Goal: Task Accomplishment & Management: Complete application form

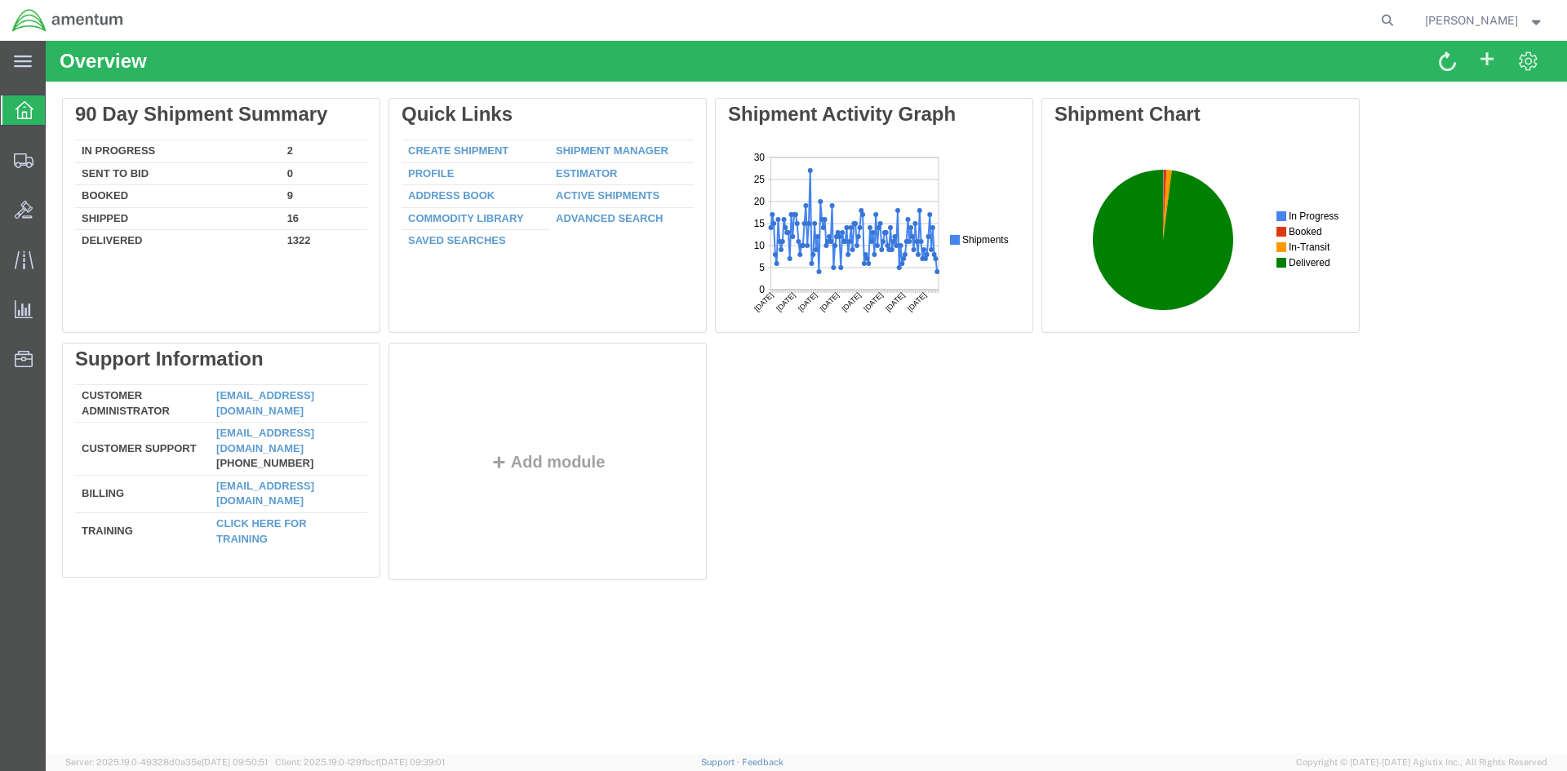
drag, startPoint x: 1387, startPoint y: 19, endPoint x: 1341, endPoint y: 13, distance: 46.1
click at [1387, 19] on icon at bounding box center [1387, 20] width 23 height 23
paste input "DCO-25260-168276"
type input "DCO-25260-168276"
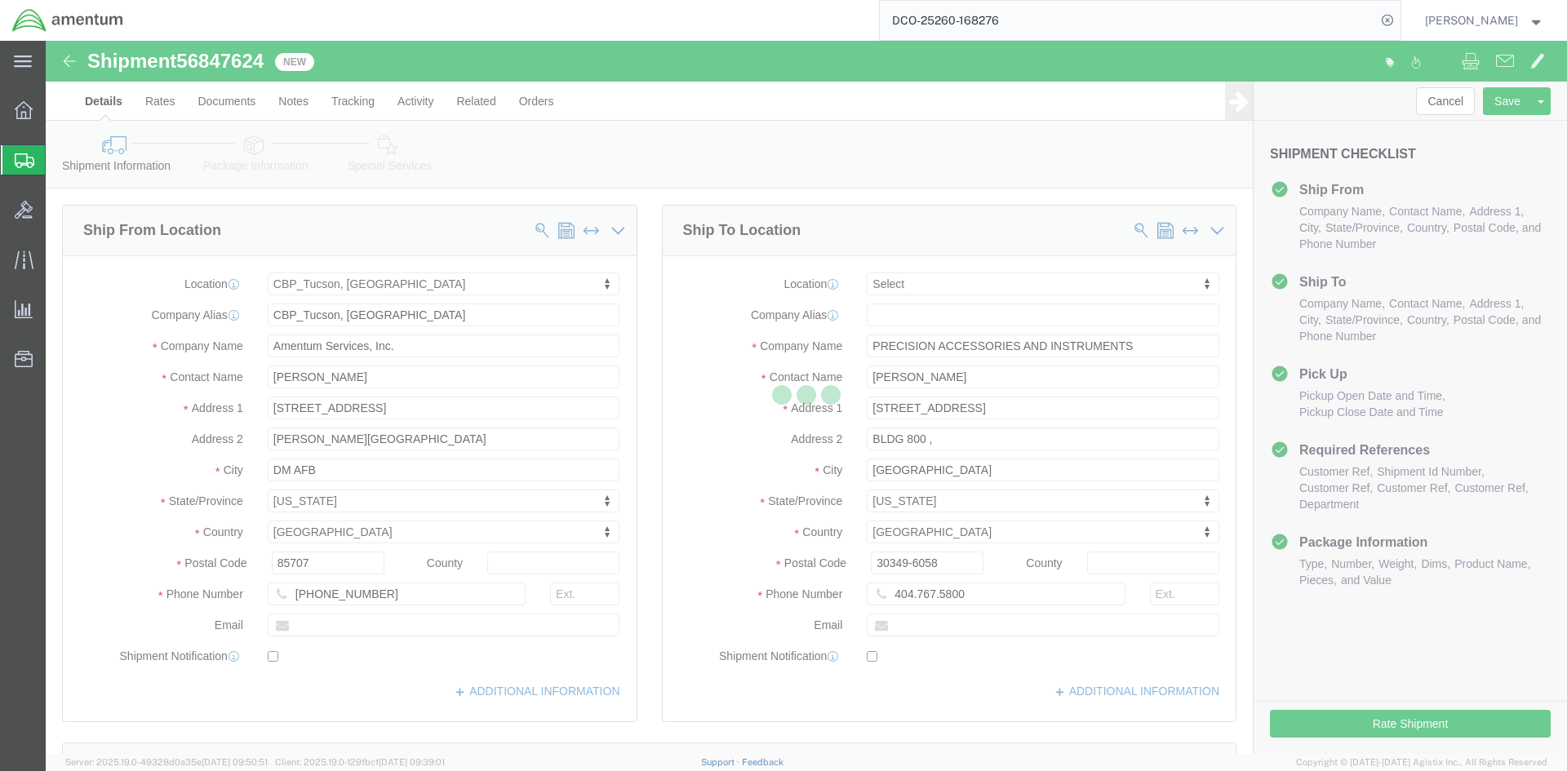
select select "49949"
select select
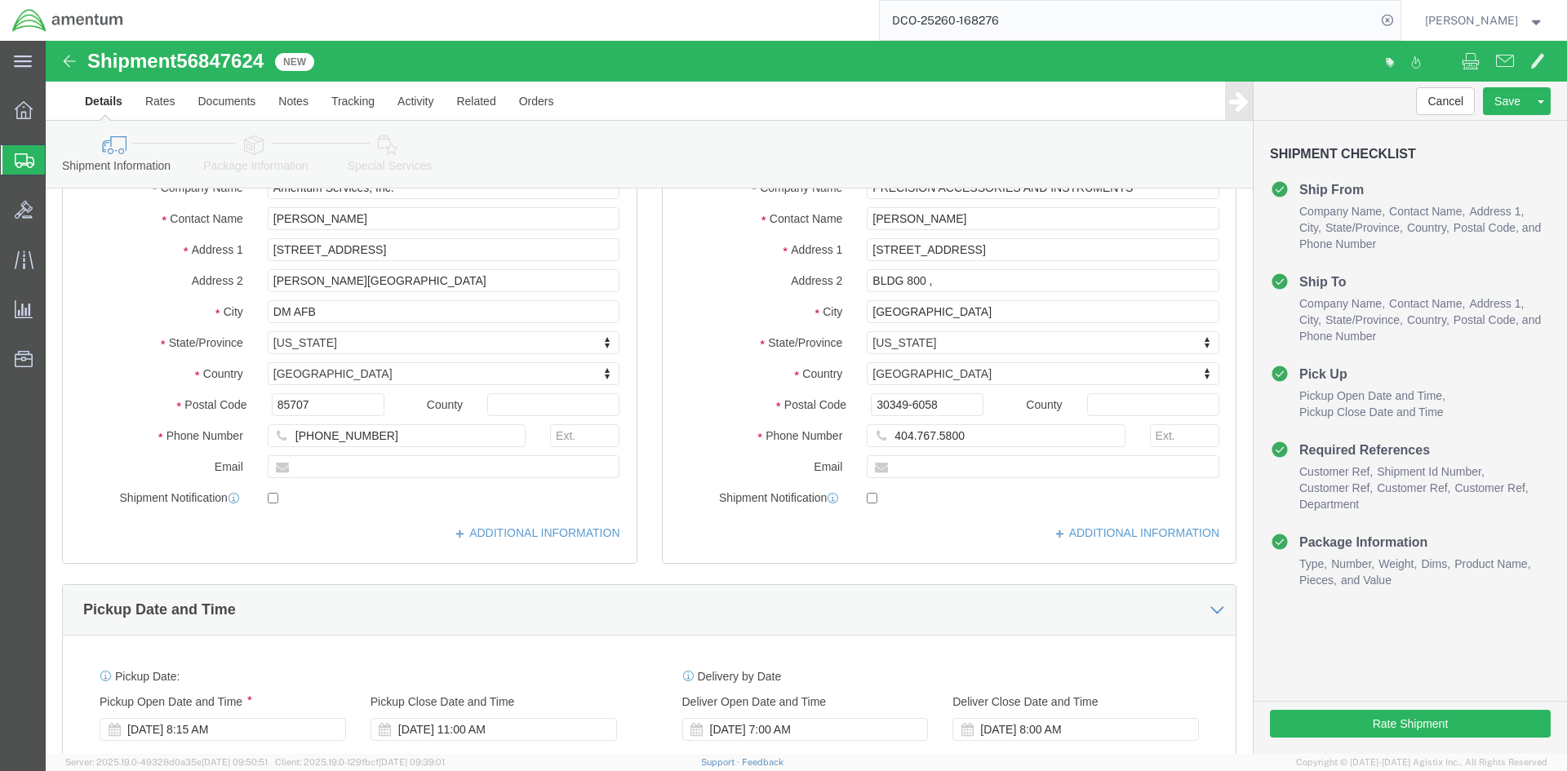
scroll to position [163, 0]
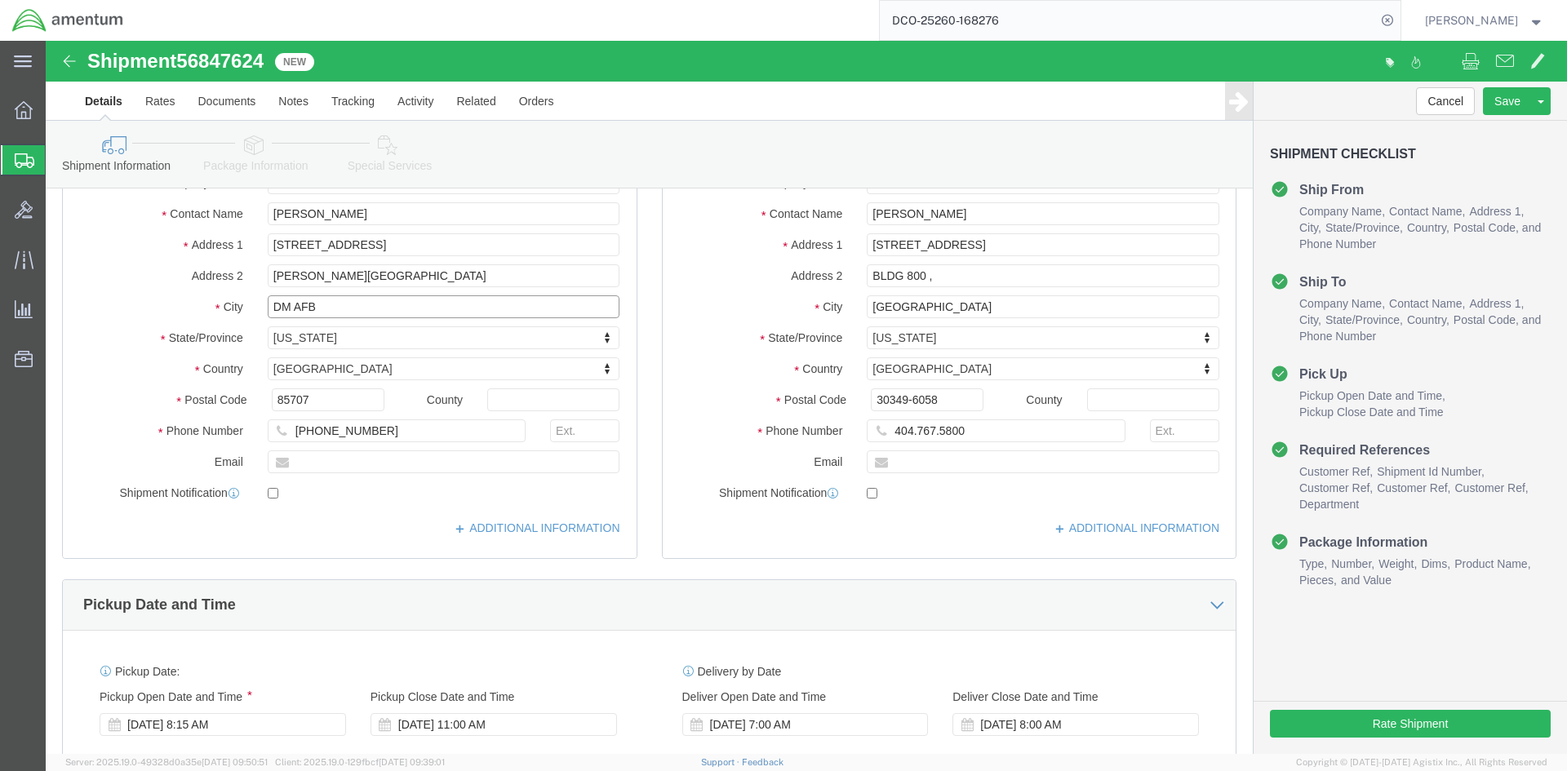
click input "DM AFB"
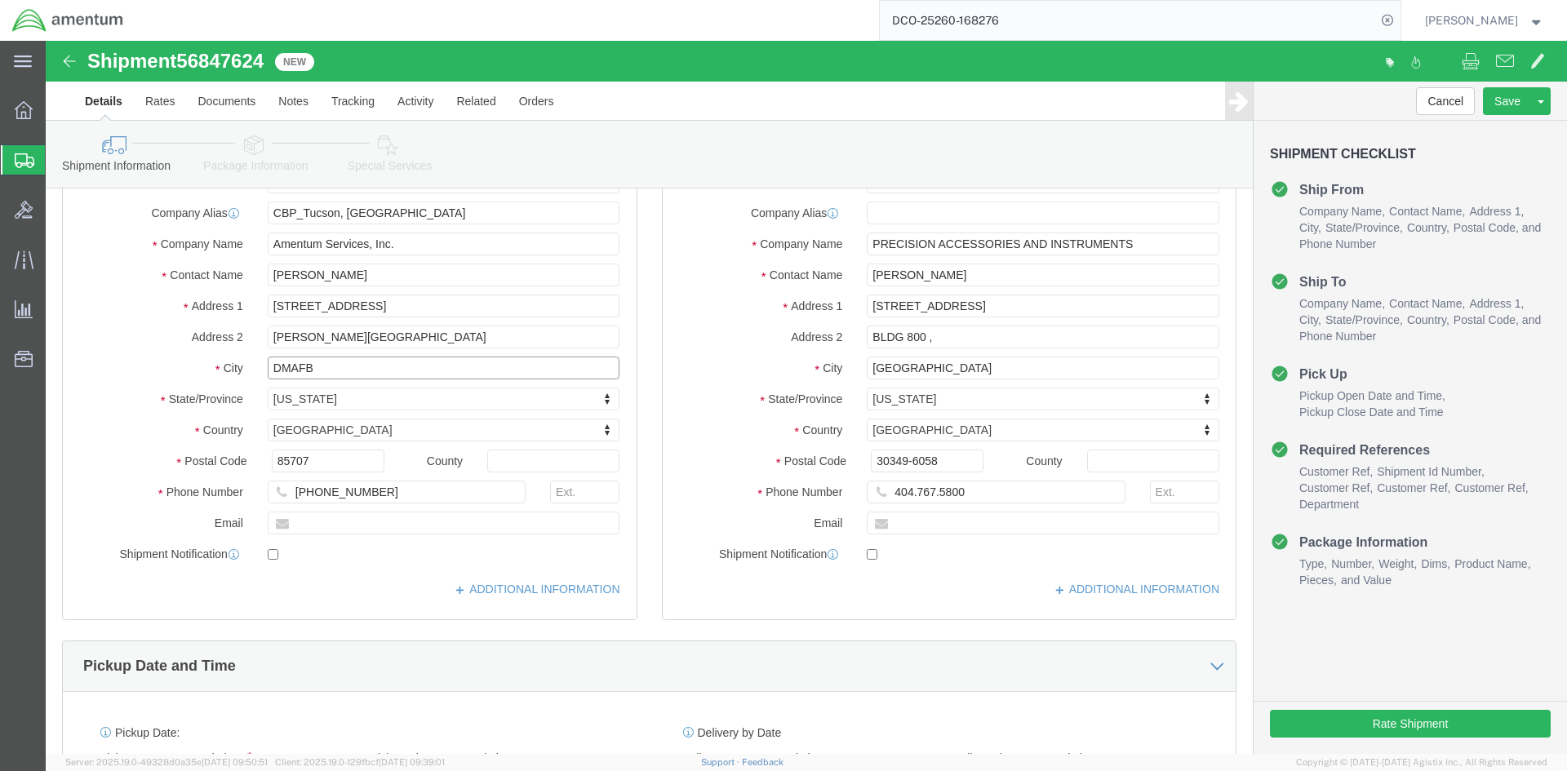
scroll to position [0, 0]
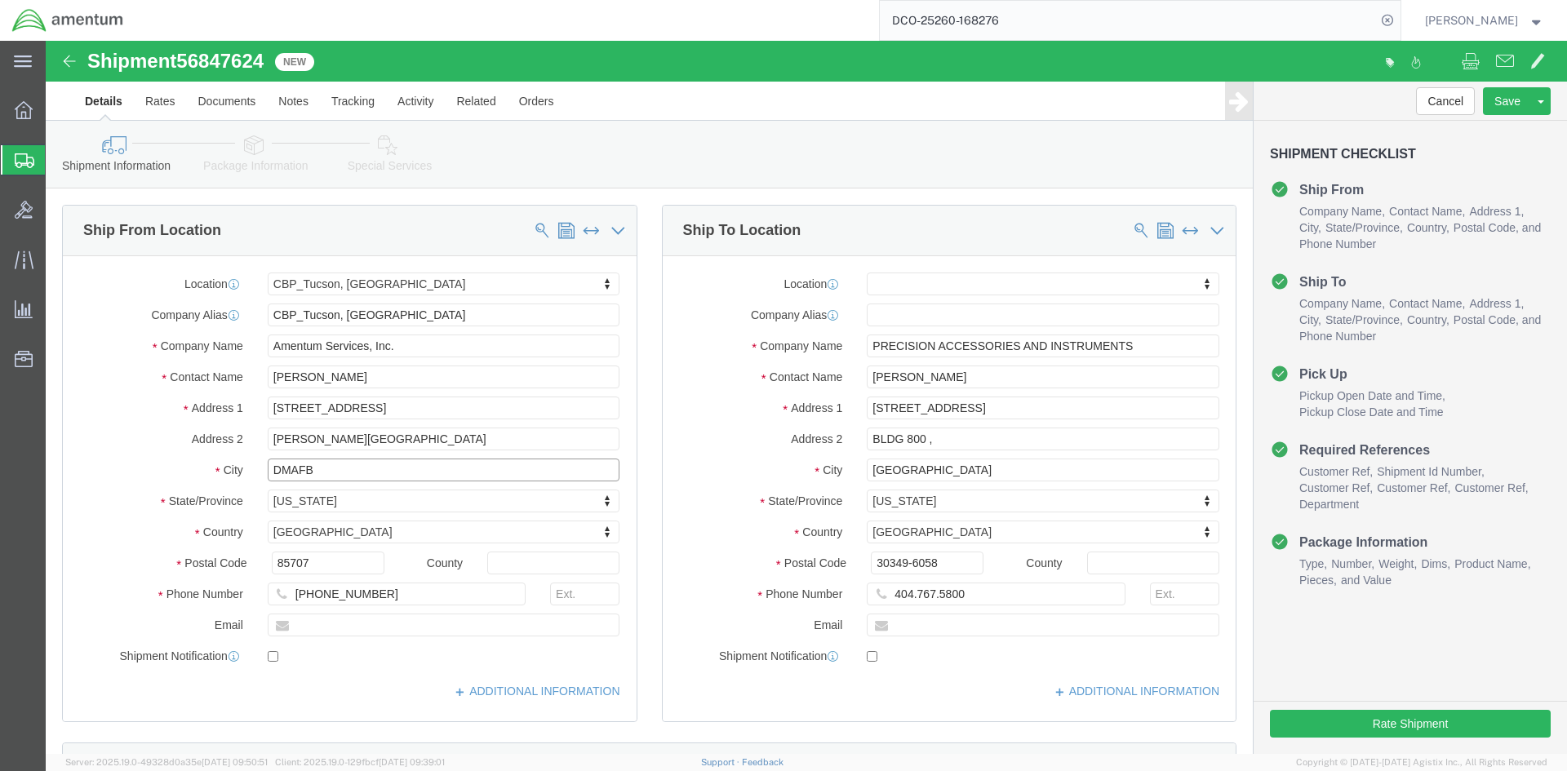
type input "DMAFB"
drag, startPoint x: 318, startPoint y: 338, endPoint x: 89, endPoint y: 303, distance: 232.0
click div "Location [GEOGRAPHIC_DATA], [GEOGRAPHIC_DATA] My Profile Location [PHONE_NUMBER…"
type input "[PERSON_NAME]"
click input "text"
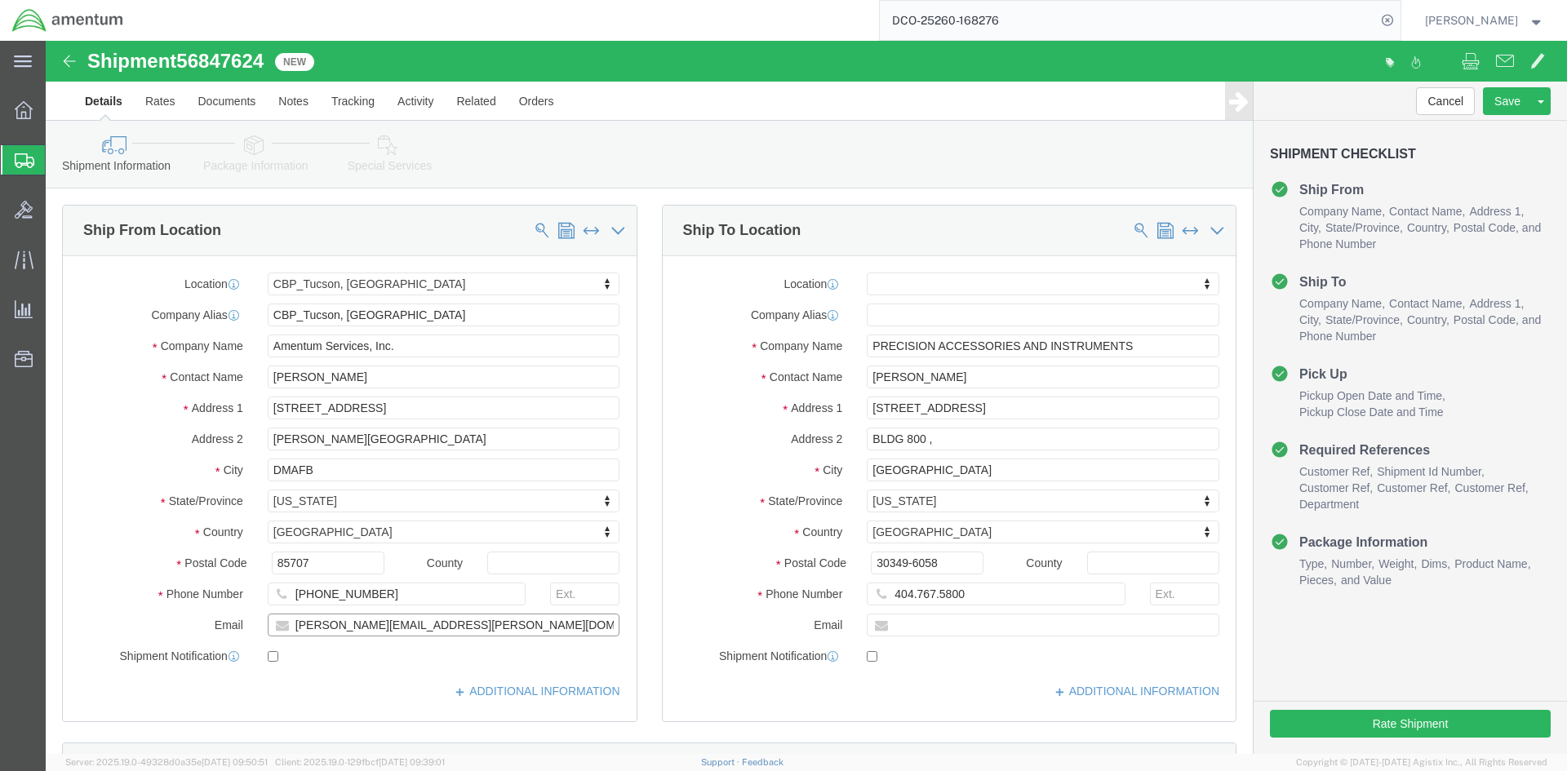
type input "[PERSON_NAME][EMAIL_ADDRESS][PERSON_NAME][DOMAIN_NAME]"
checkbox input "true"
drag, startPoint x: 326, startPoint y: 548, endPoint x: 199, endPoint y: 530, distance: 127.7
click div "Location [GEOGRAPHIC_DATA], [GEOGRAPHIC_DATA] My Profile Location [PHONE_NUMBER…"
type input "[PHONE_NUMBER]"
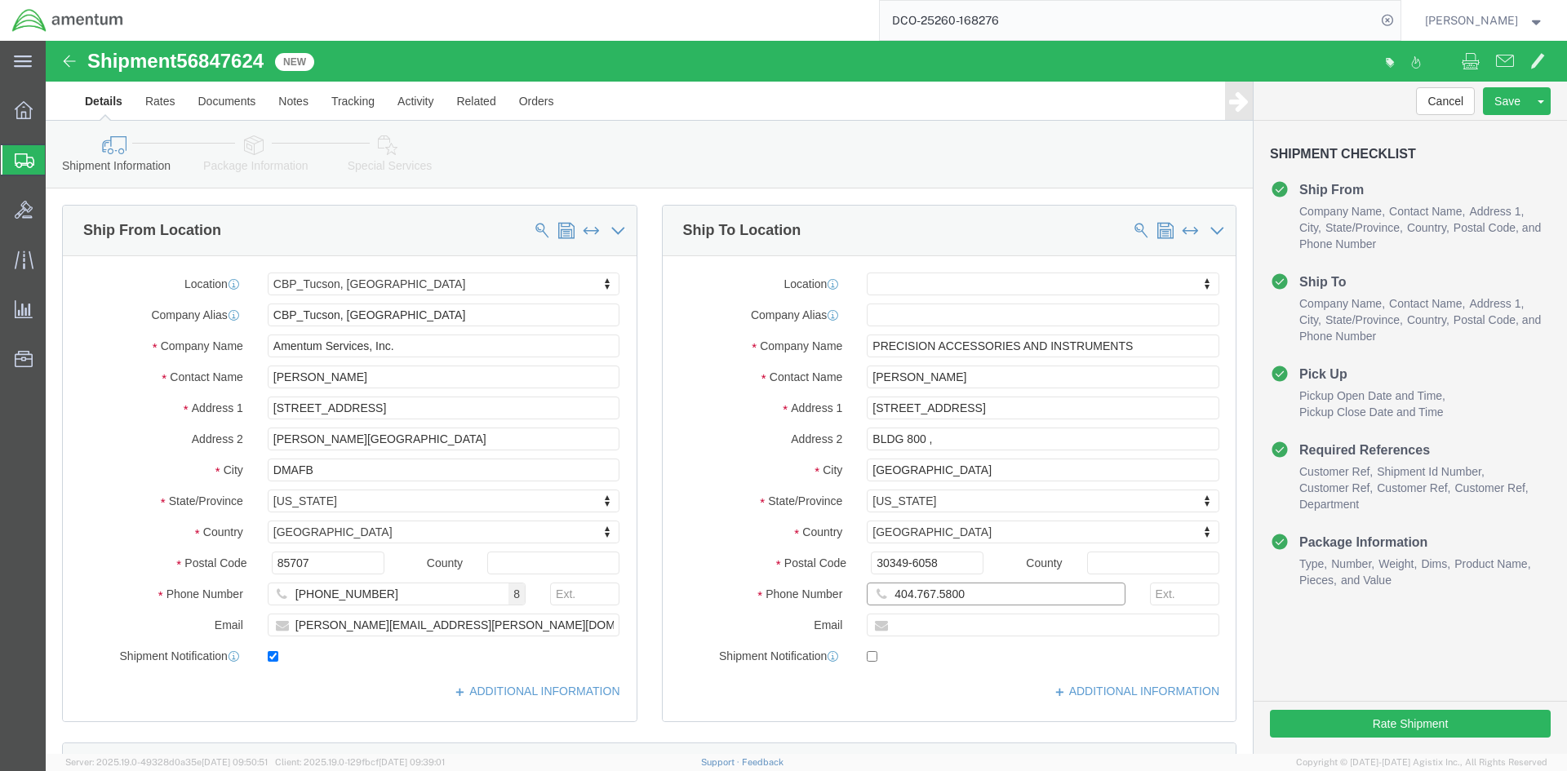
drag, startPoint x: 865, startPoint y: 552, endPoint x: 908, endPoint y: 544, distance: 44.0
click input "404.767.5800"
type input "[PHONE_NUMBER]"
click input "text"
type input "k"
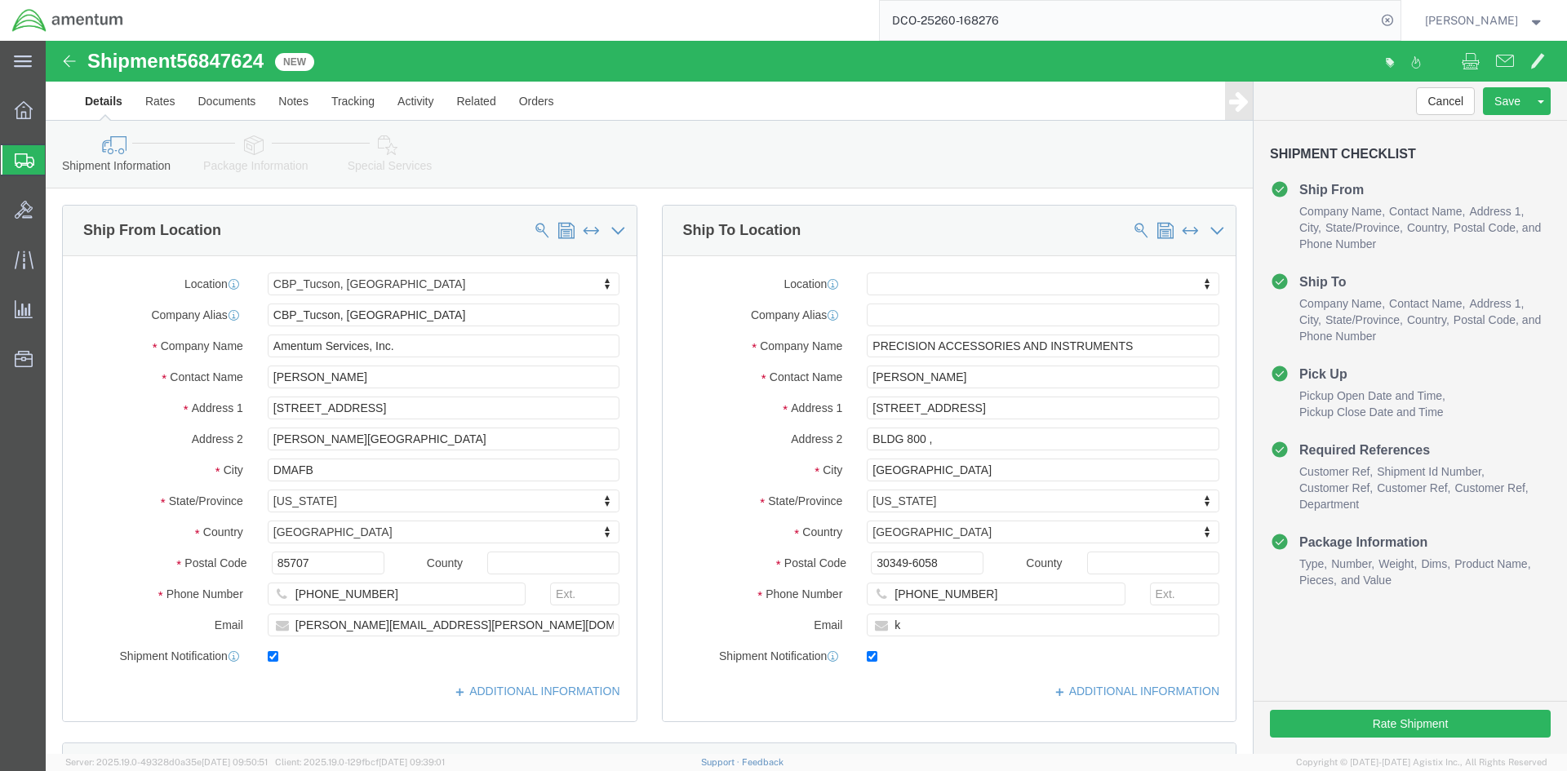
checkbox input "true"
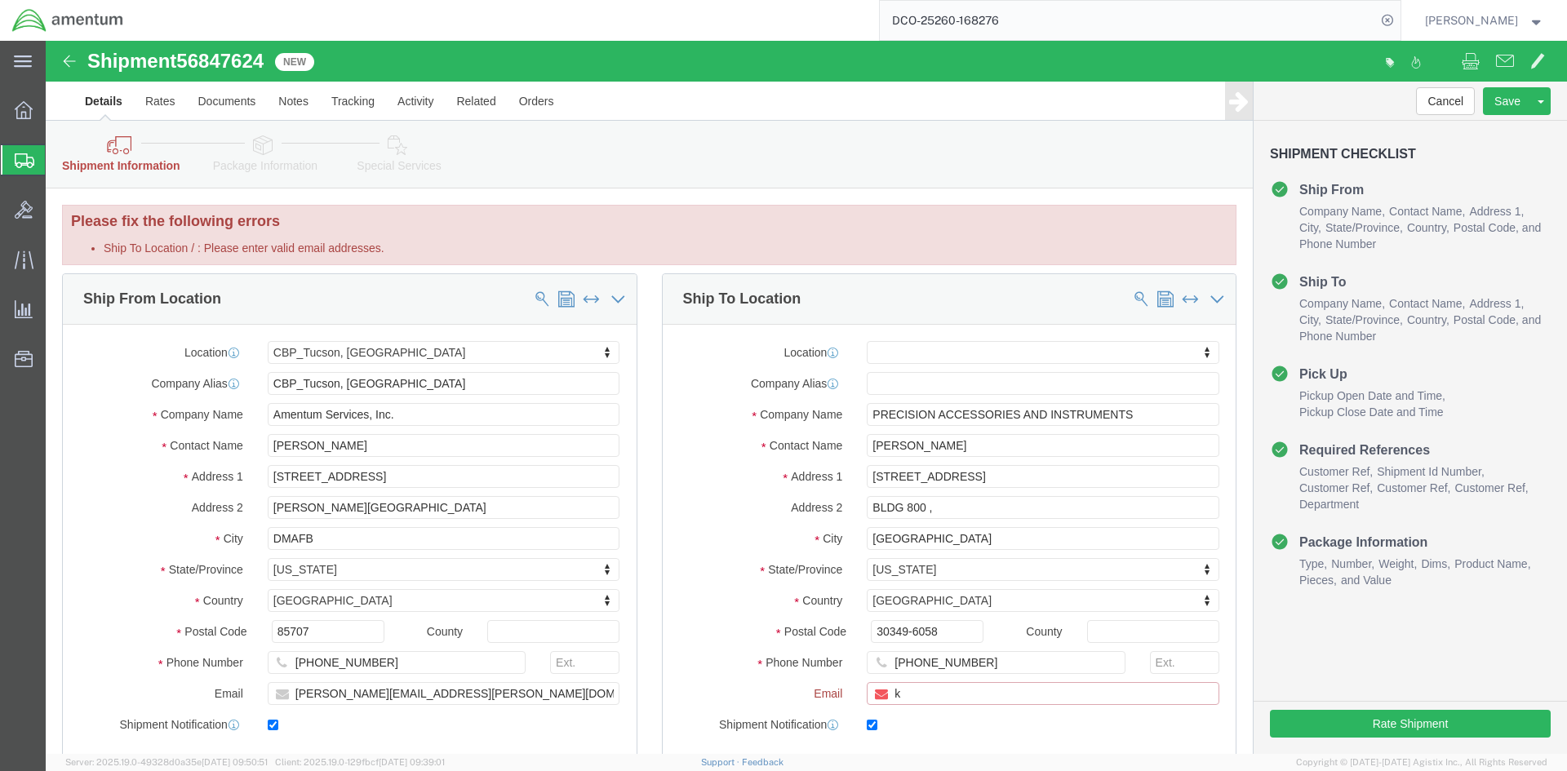
click input "k"
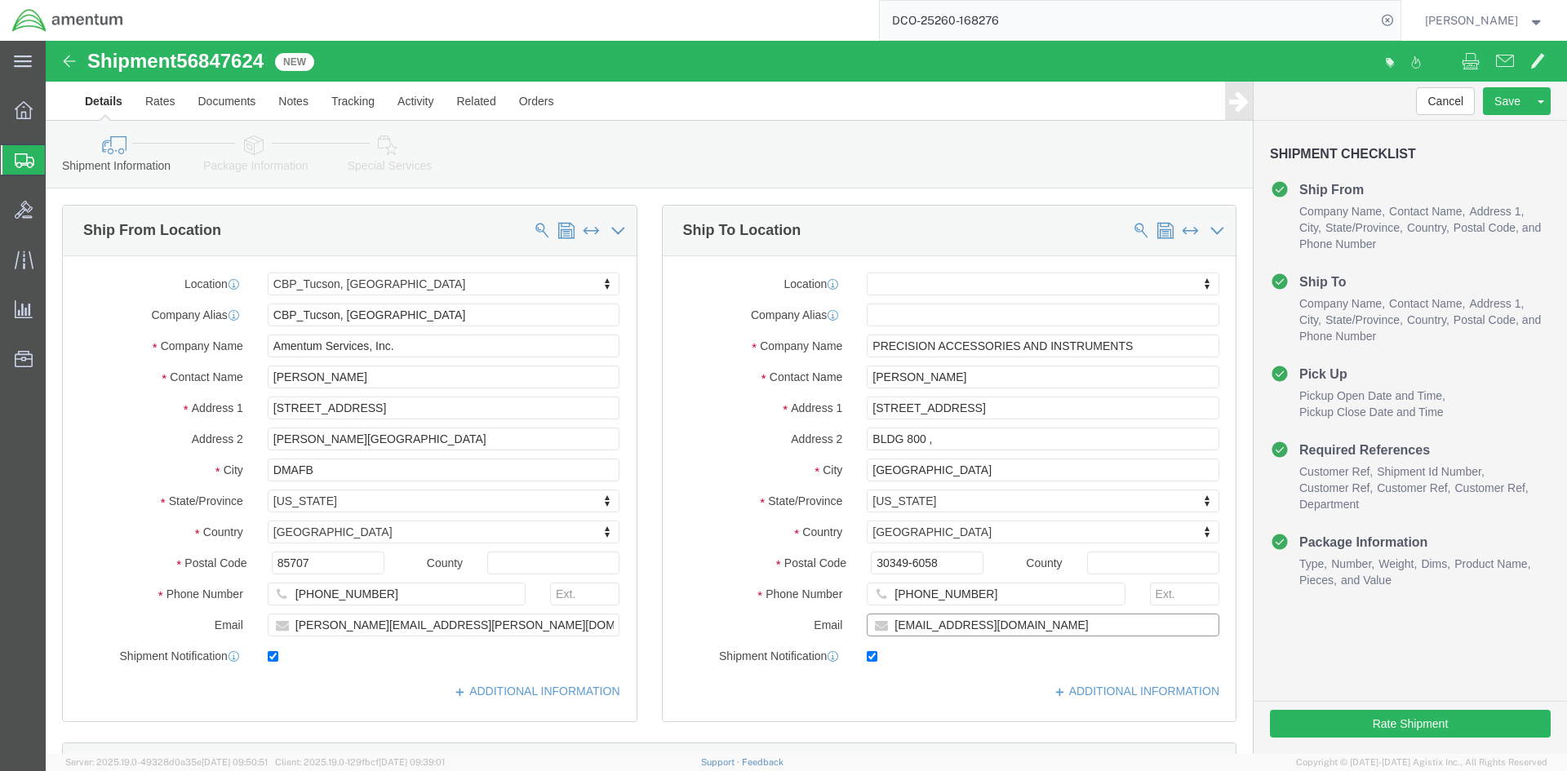
type input "[EMAIL_ADDRESS][DOMAIN_NAME]"
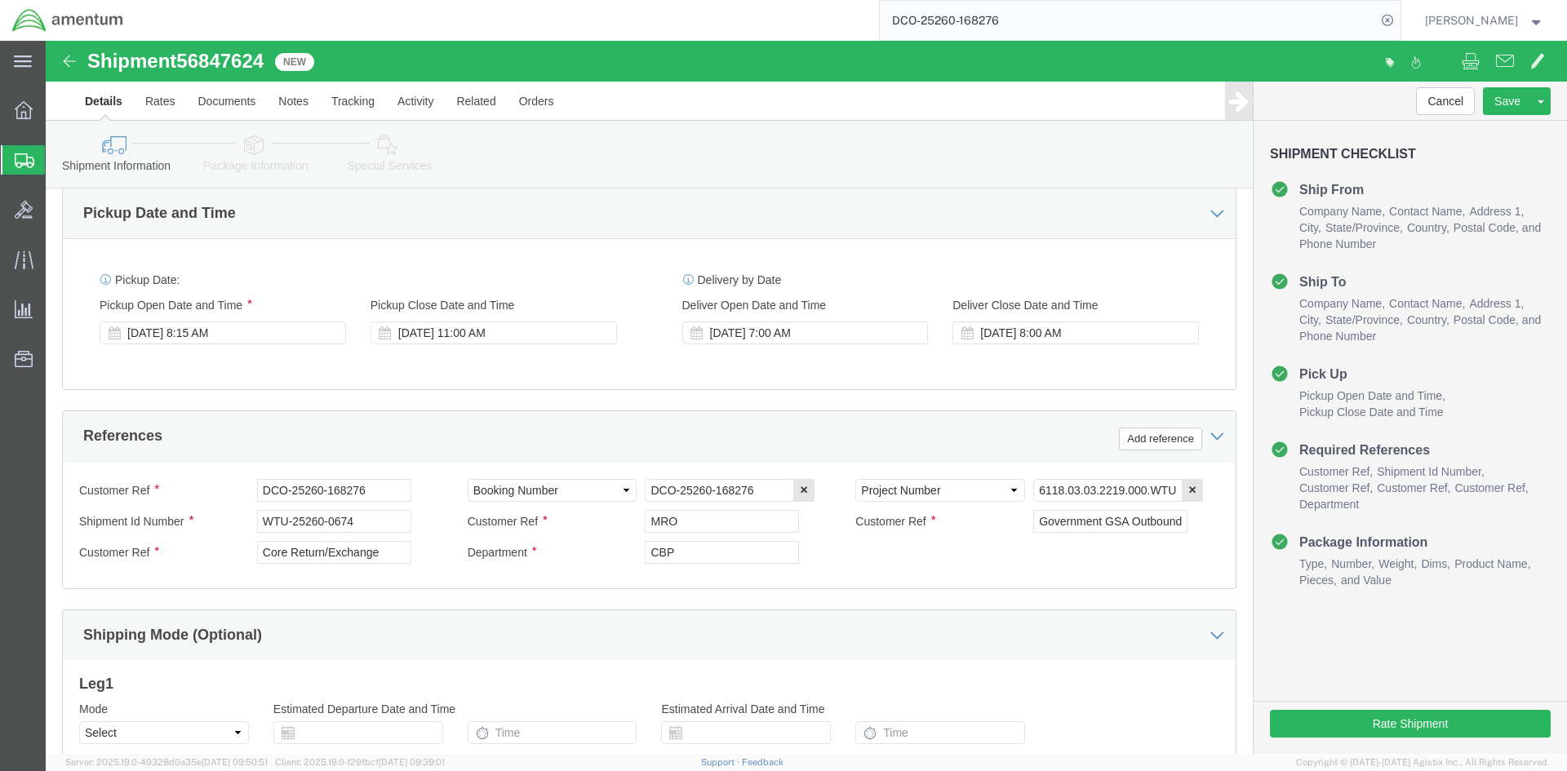
scroll to position [750, 0]
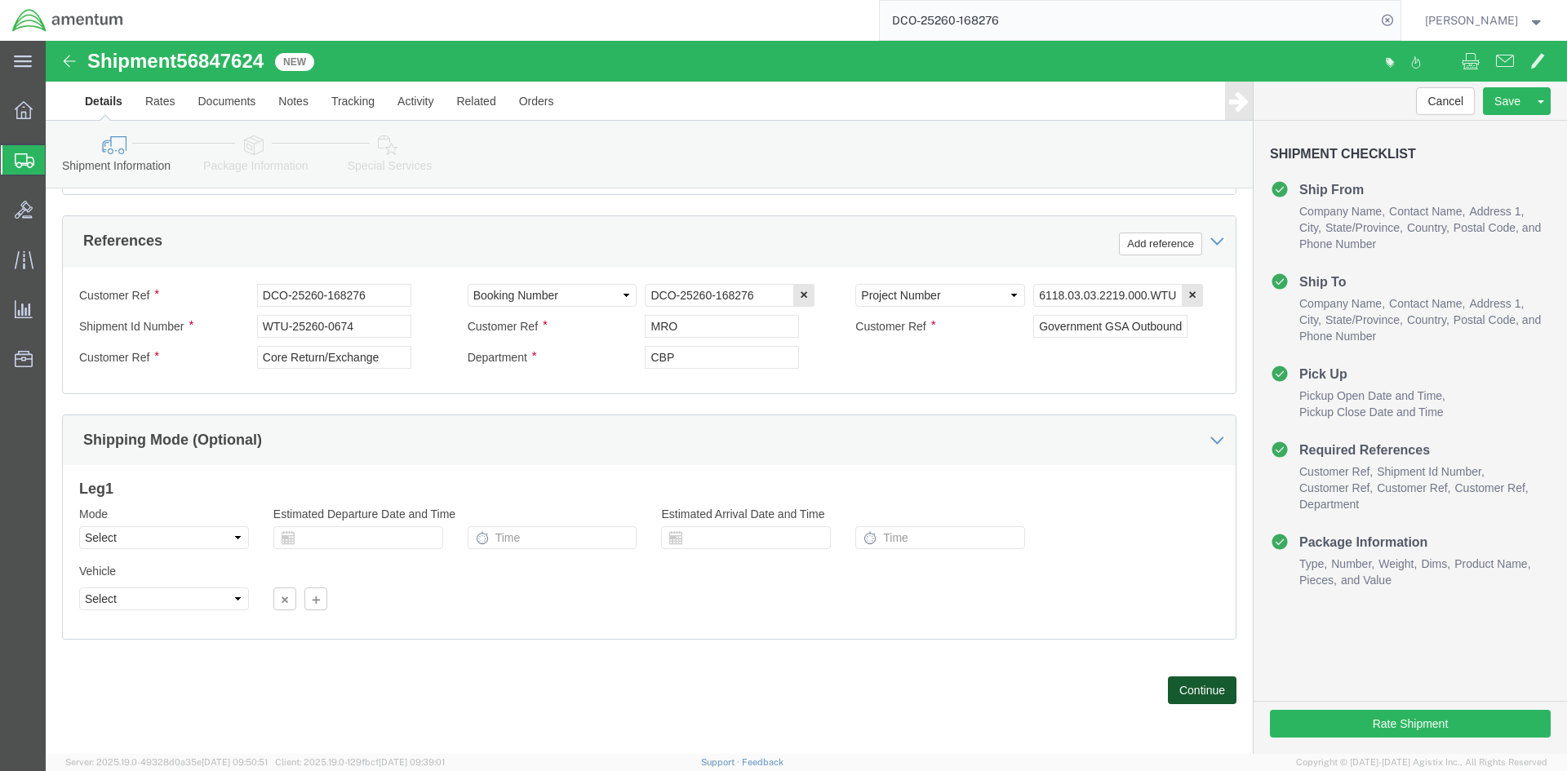
click button "Continue"
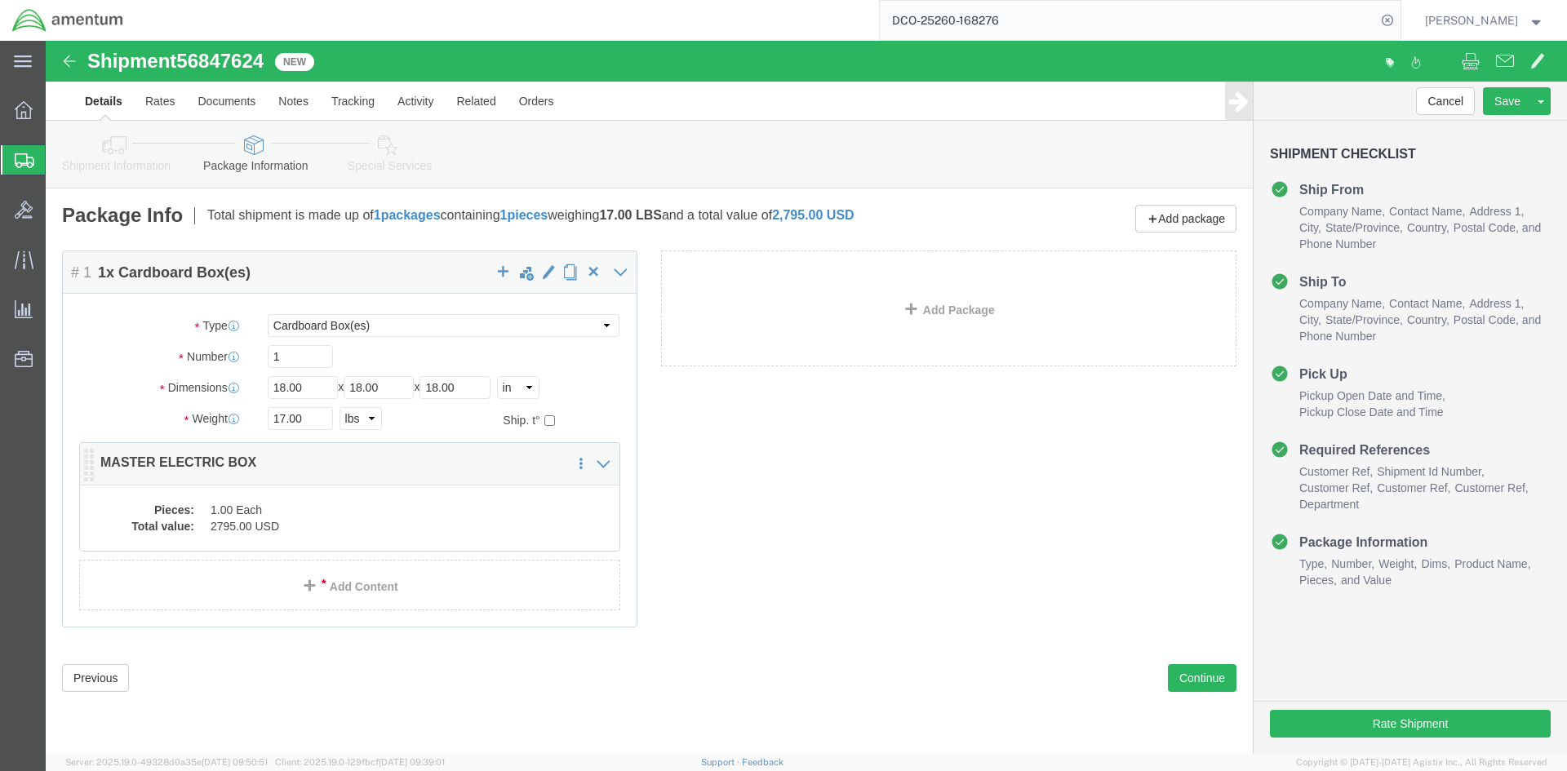
click dd "1.00 Each"
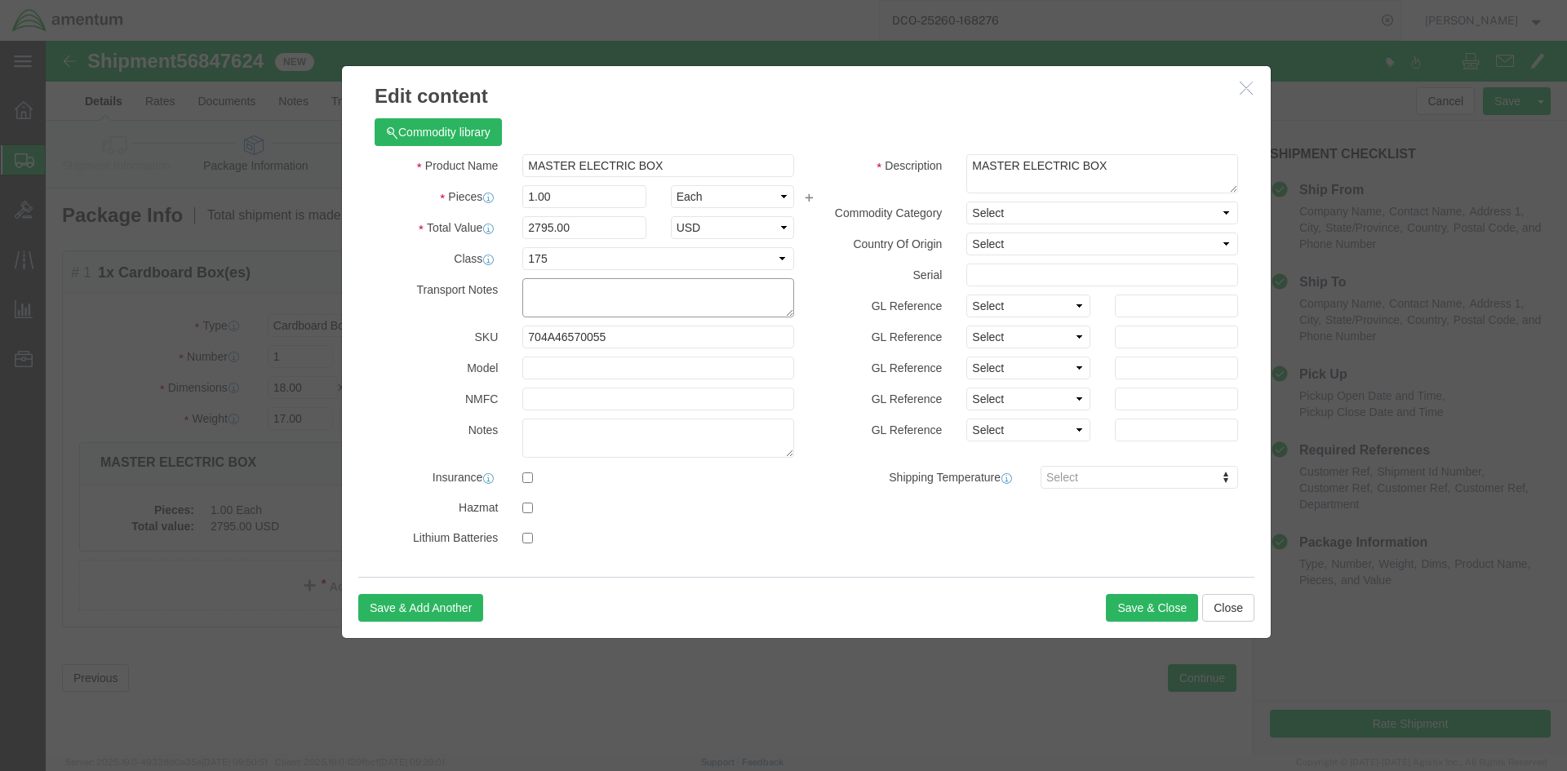
click textarea
type textarea "c"
drag, startPoint x: 627, startPoint y: 234, endPoint x: 358, endPoint y: 229, distance: 269.3
click div "Product Name MASTER ELECTRIC BOX Pieces 1.00 Select Bag Barrels 100Board Feet B…"
type textarea "CORE RETURN SN 2576/POSSIBLE WARRANTY"
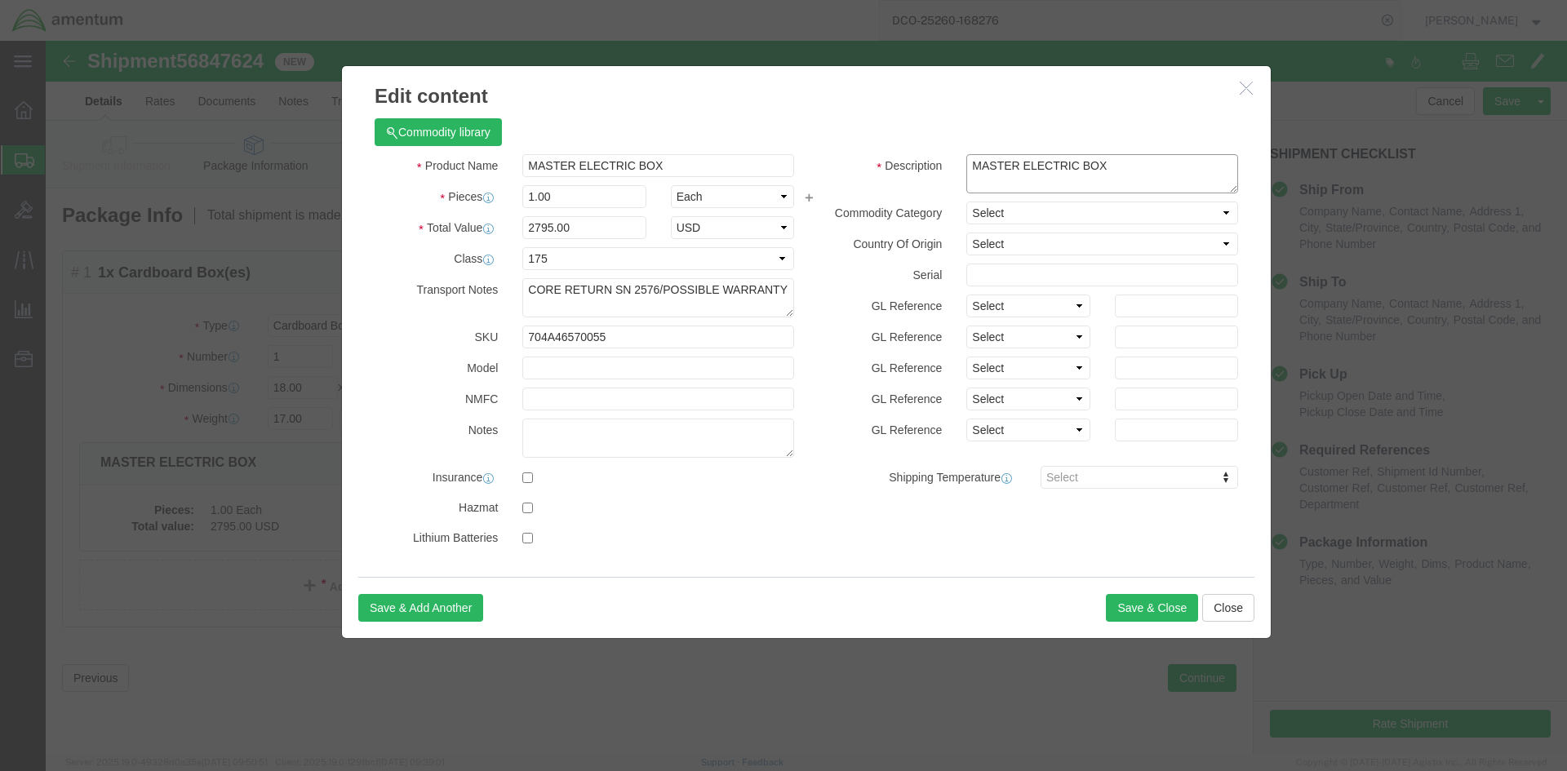
click textarea "MASTER ELECTRIC BOX"
paste textarea "CORE RETURN SN 2576/POSSIBLE WARRANTY"
type textarea "MASTER ELECTRIC BOX/CORE RETURN SN 2576/POSSIBLE WARRANTY"
click button "Save & Close"
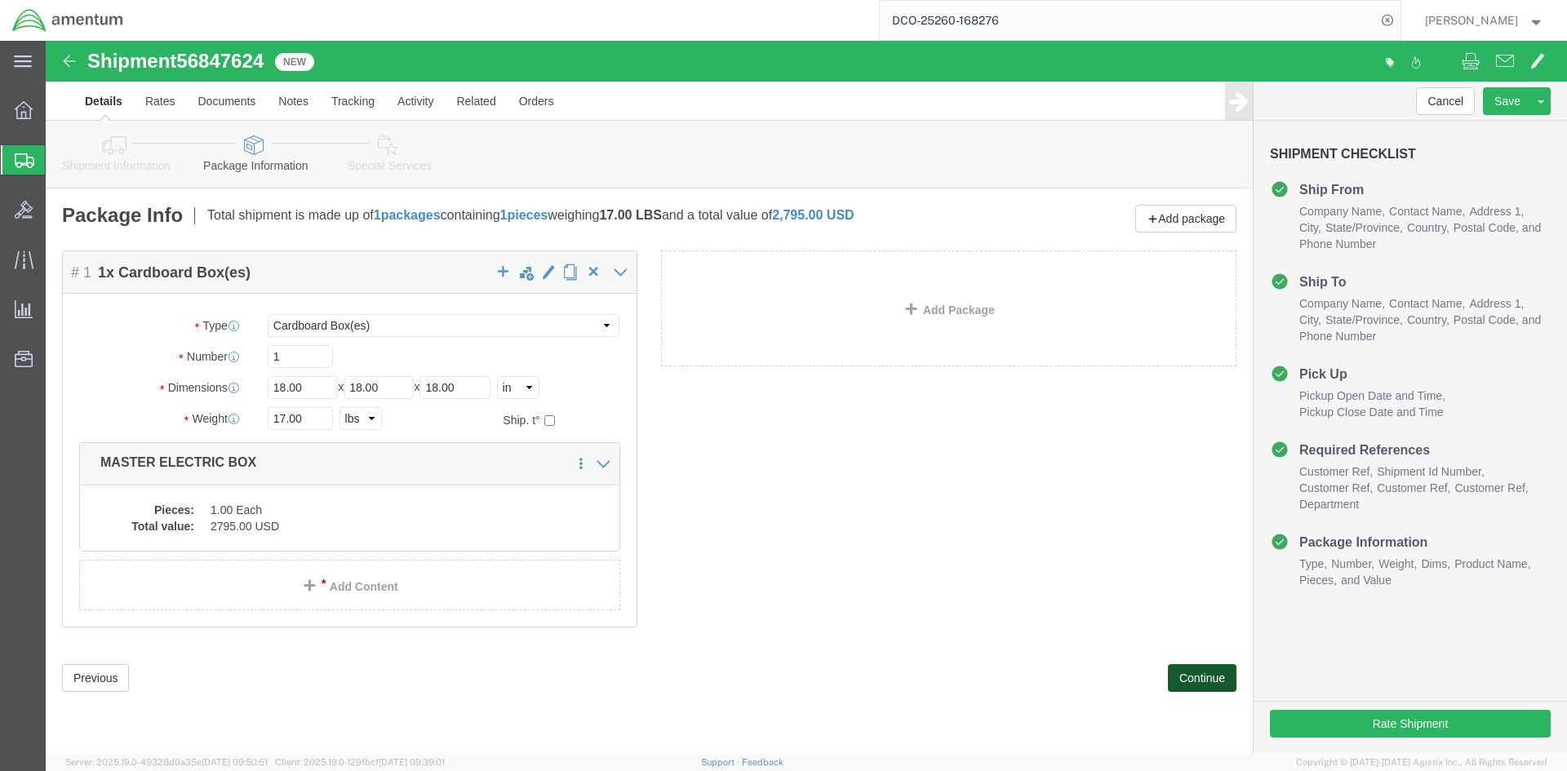
drag, startPoint x: 1144, startPoint y: 632, endPoint x: 1153, endPoint y: 626, distance: 11.1
click button "Continue"
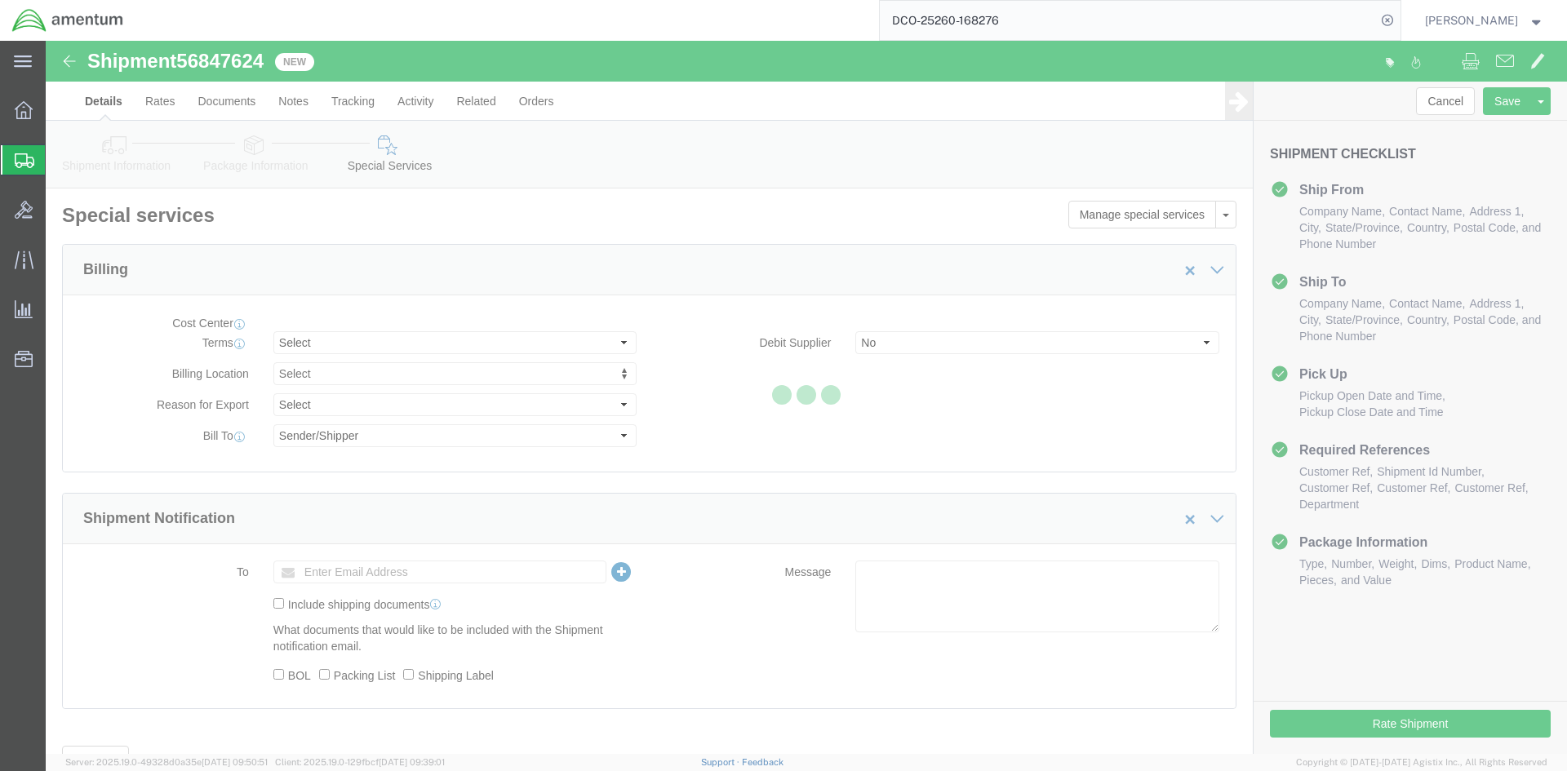
select select "DEPARTMENT"
select select "50311_96750"
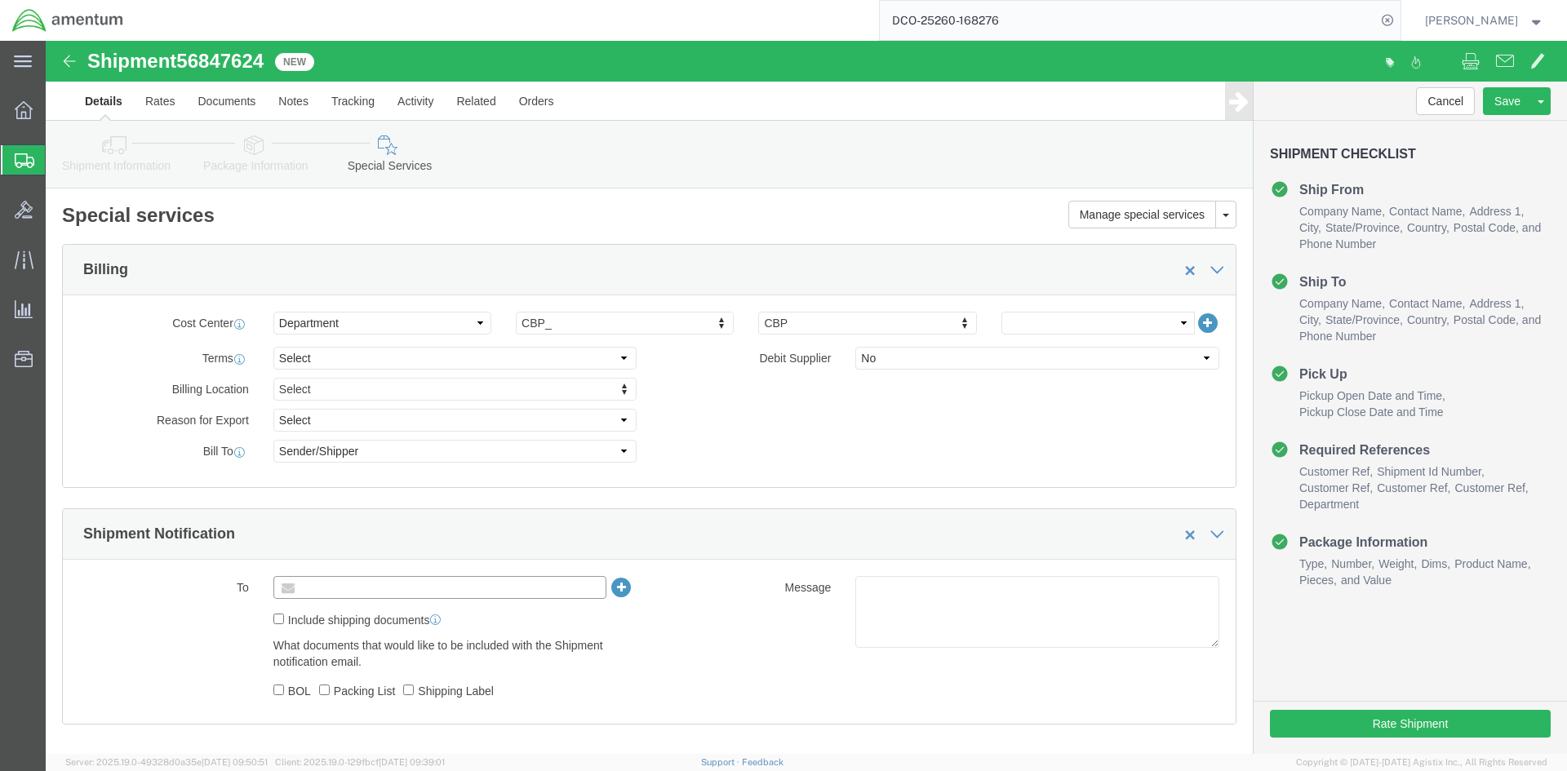
click input "text"
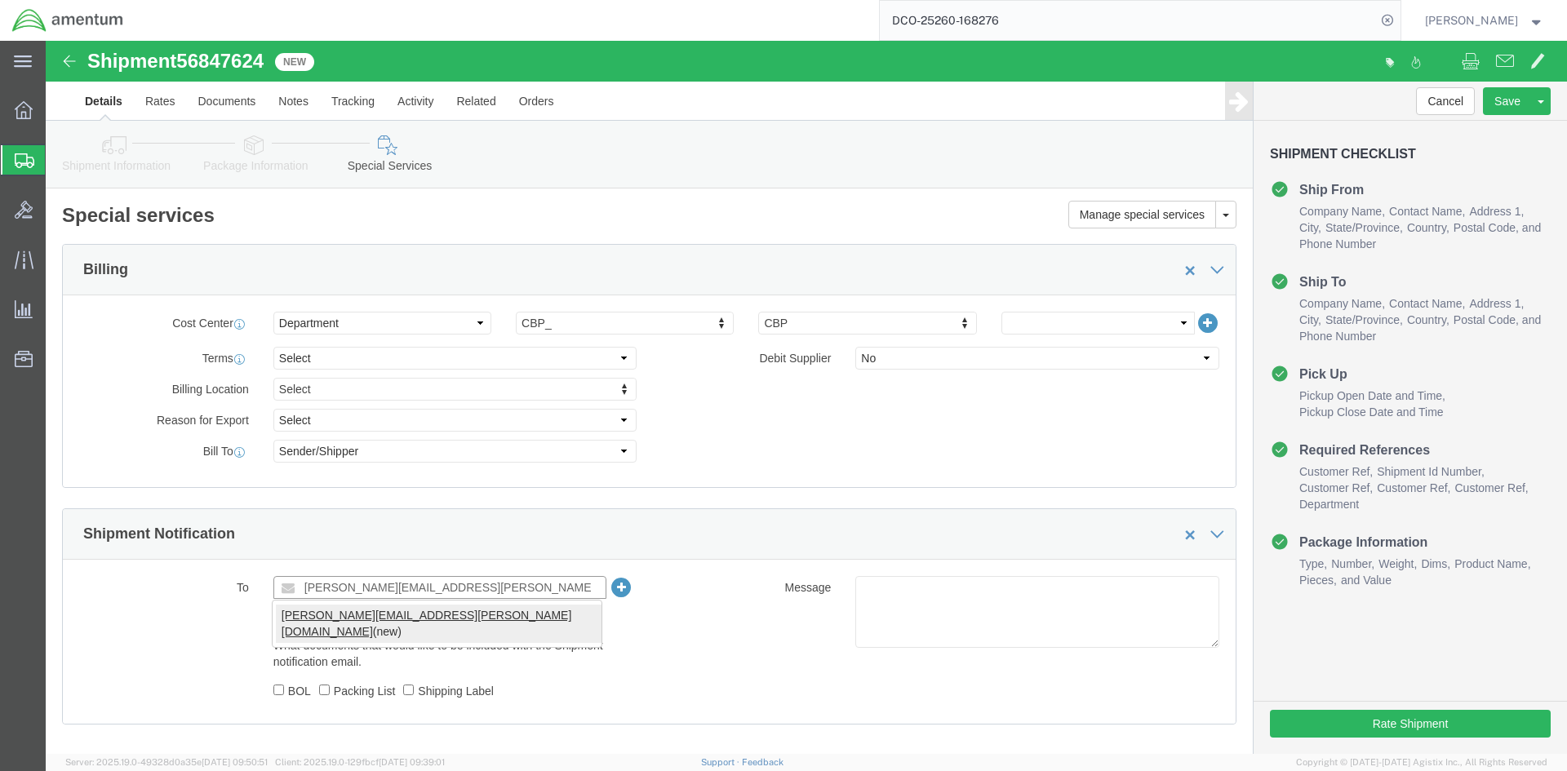
type input "[PERSON_NAME][EMAIL_ADDRESS][PERSON_NAME][DOMAIN_NAME]"
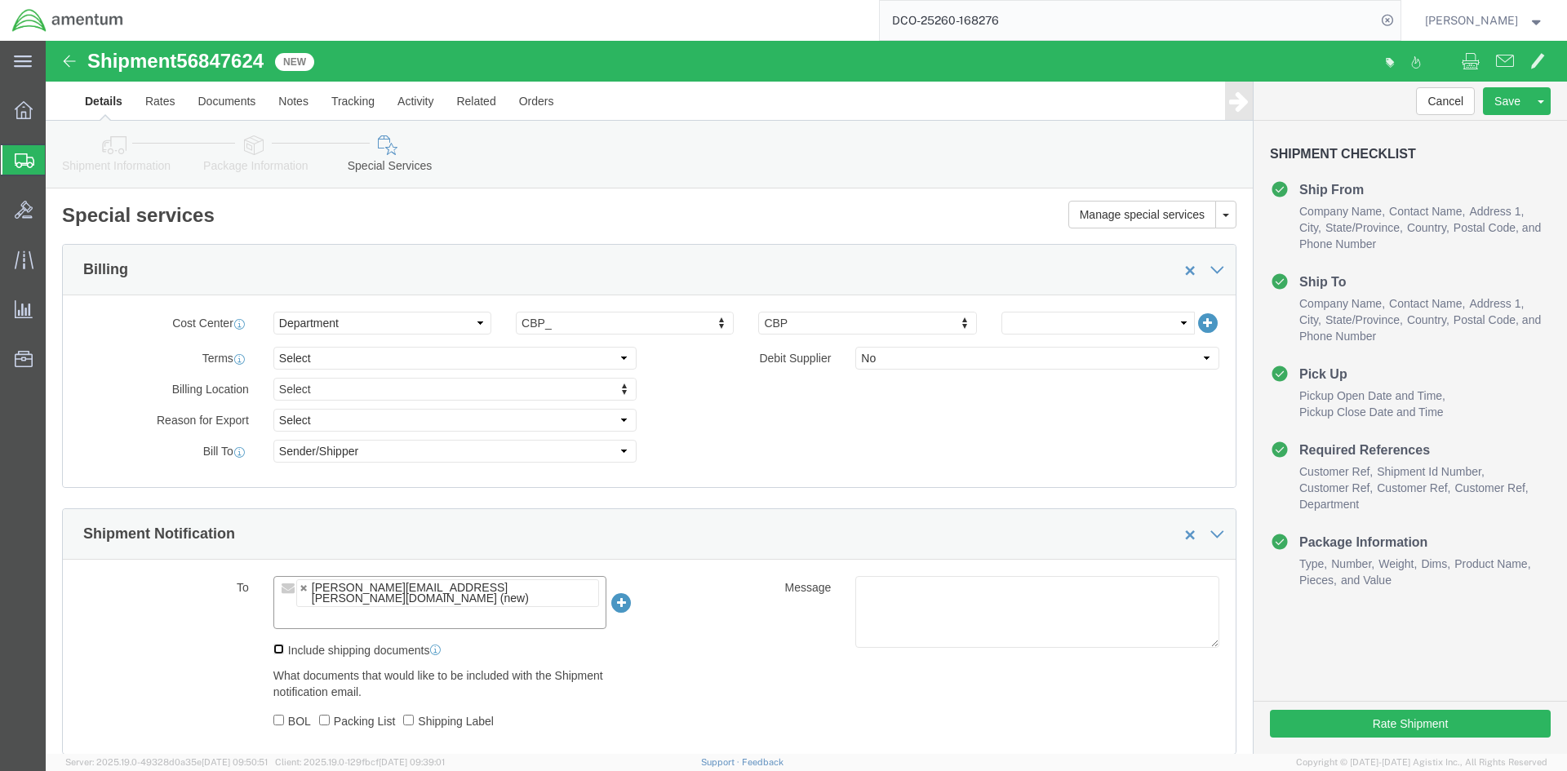
click input "Include shipping documents"
checkbox input "true"
click input "BOL"
checkbox input "true"
click input "Packing List"
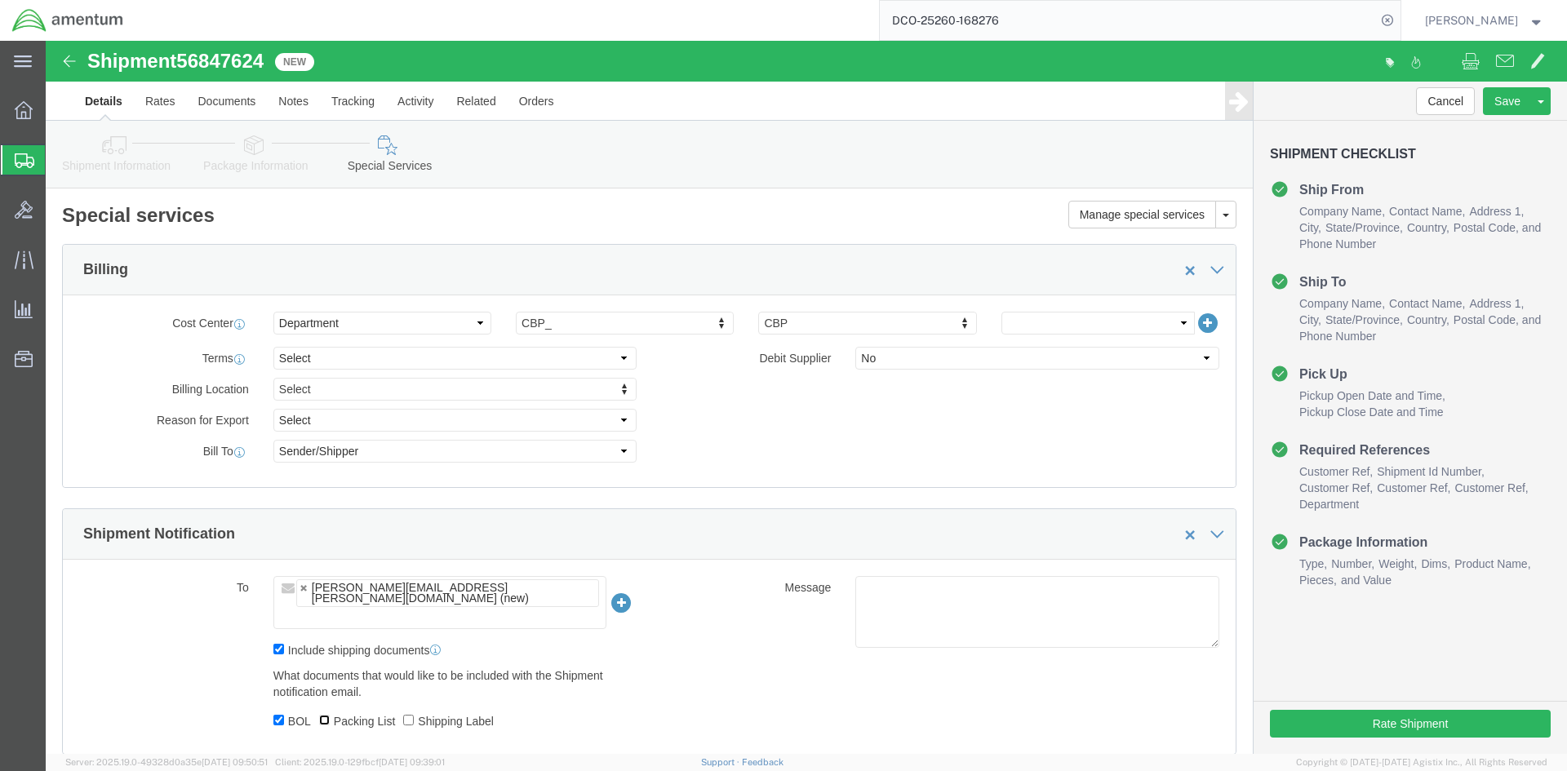
checkbox input "true"
click input "Shipping Label"
checkbox input "true"
click button "Rate Shipment"
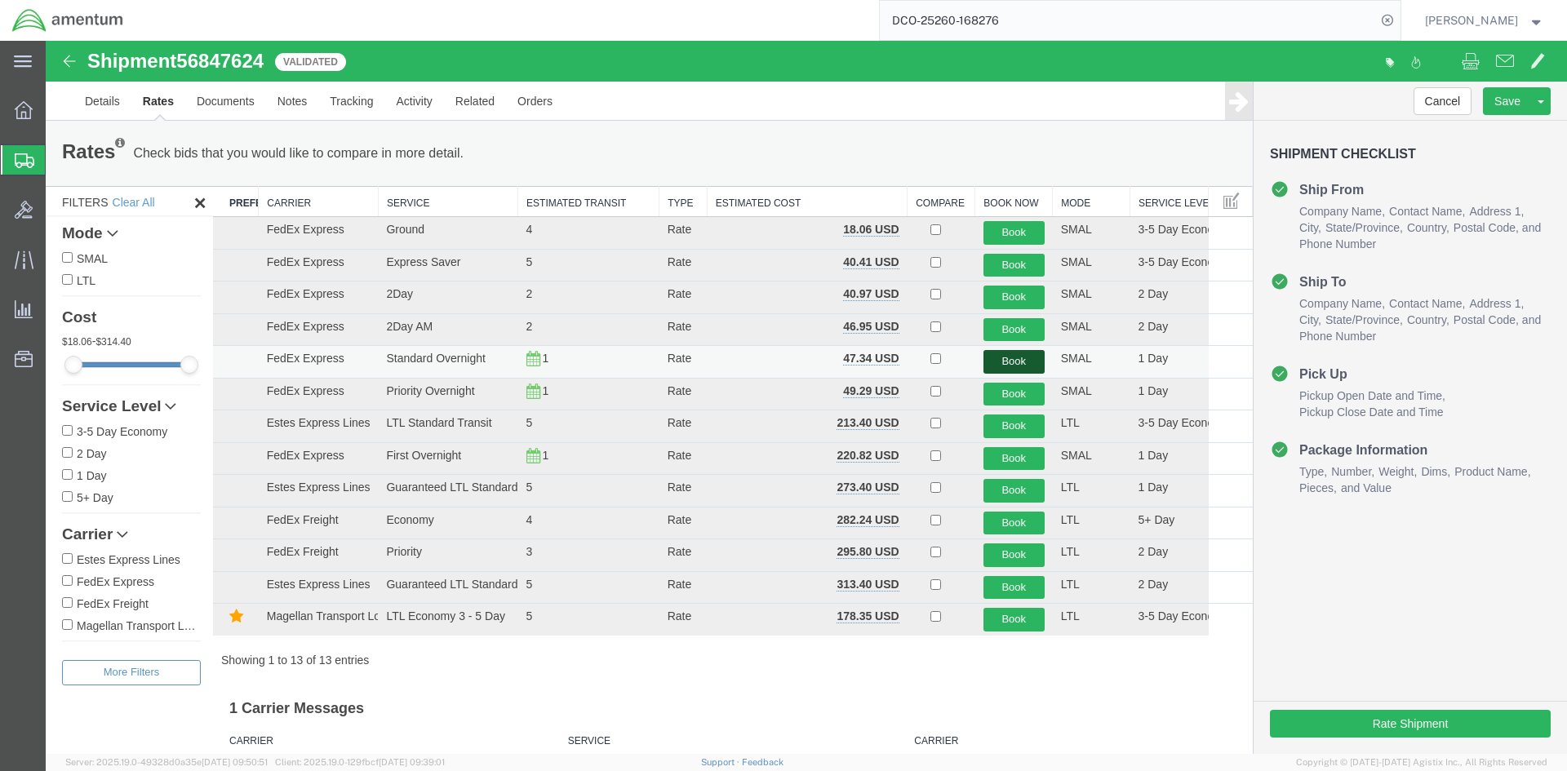
click at [1007, 359] on button "Book" at bounding box center [1013, 362] width 61 height 24
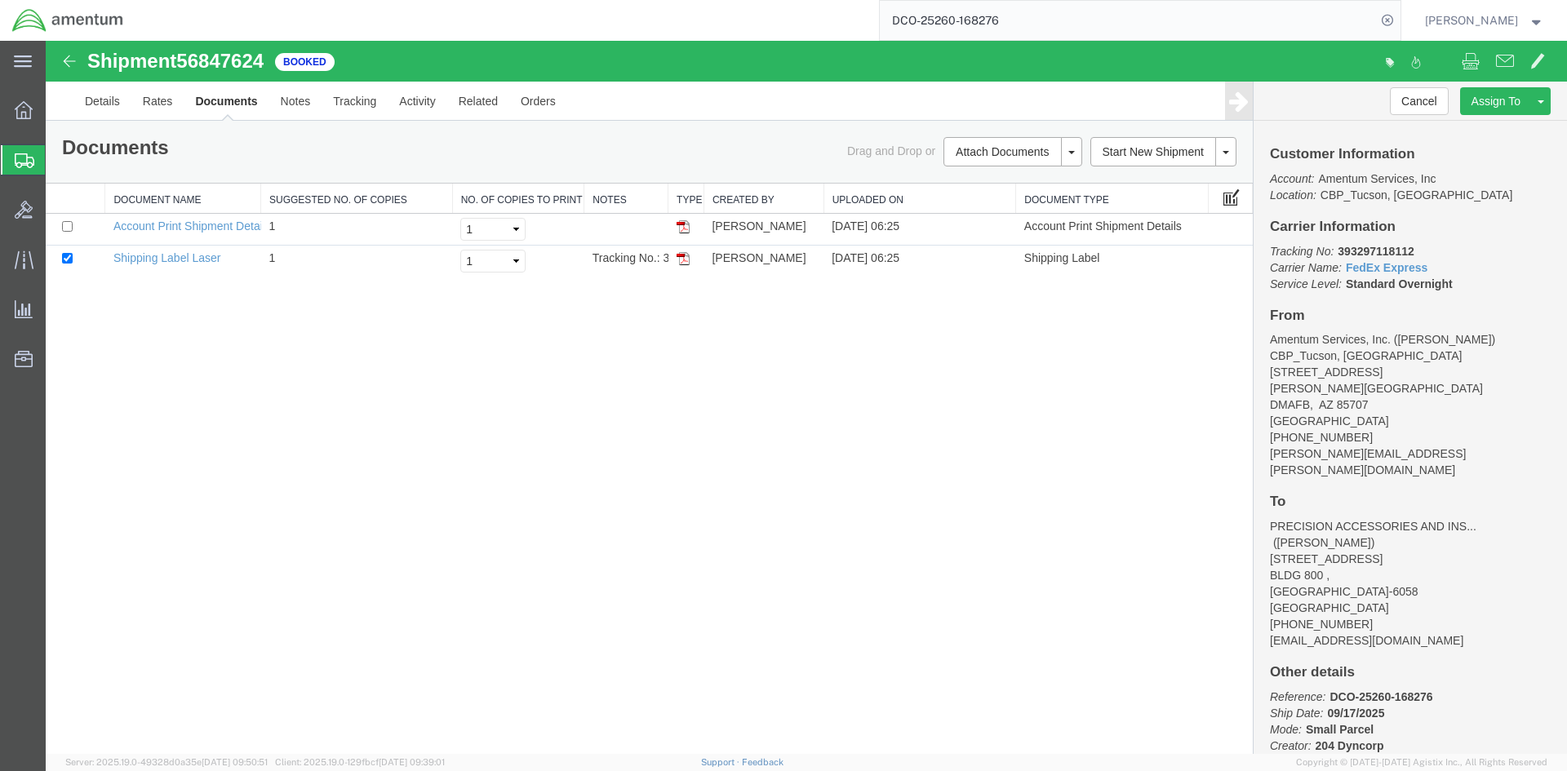
click at [1231, 201] on span at bounding box center [1231, 197] width 16 height 18
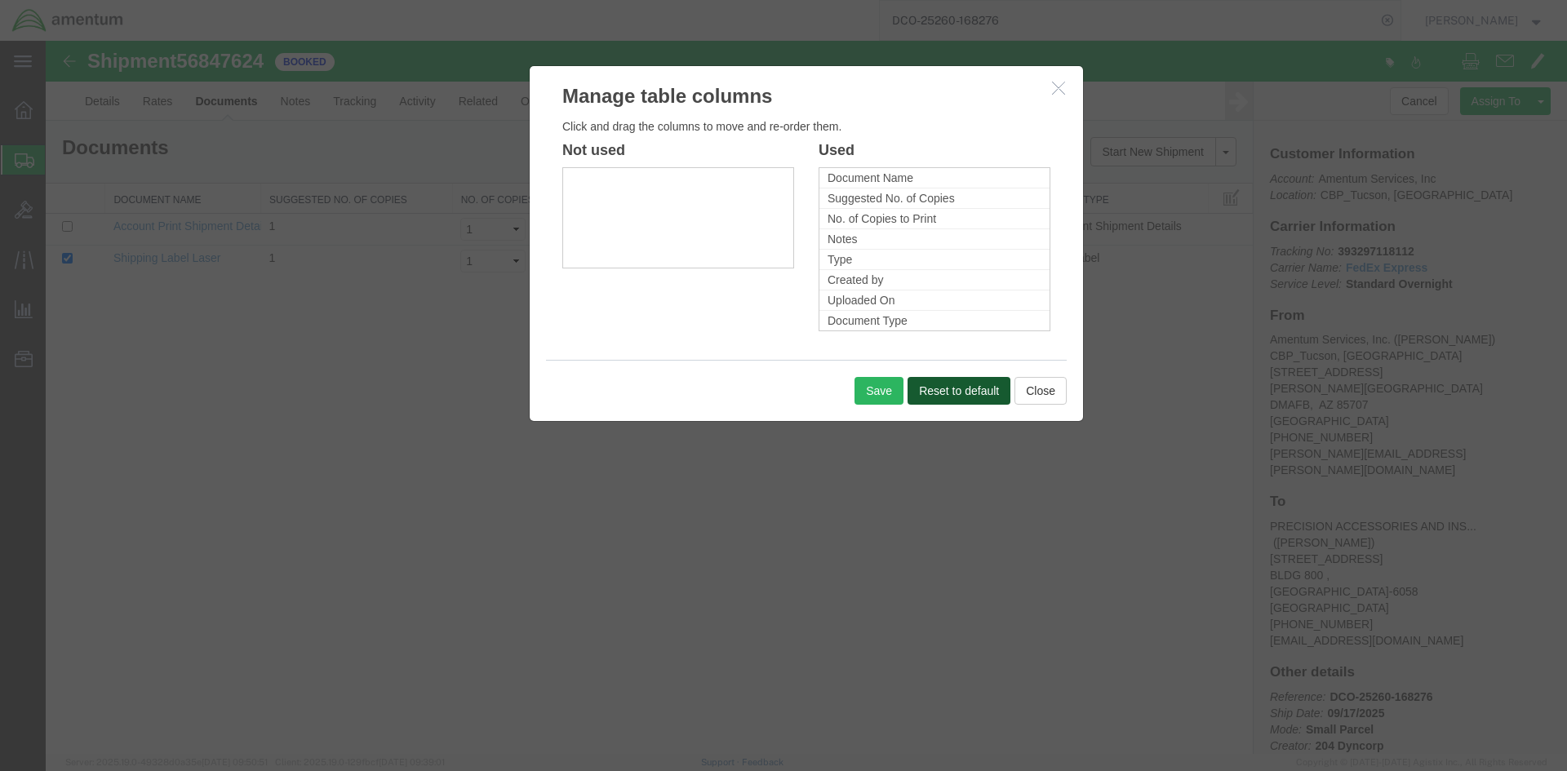
click at [949, 390] on button "Reset to default" at bounding box center [958, 391] width 103 height 28
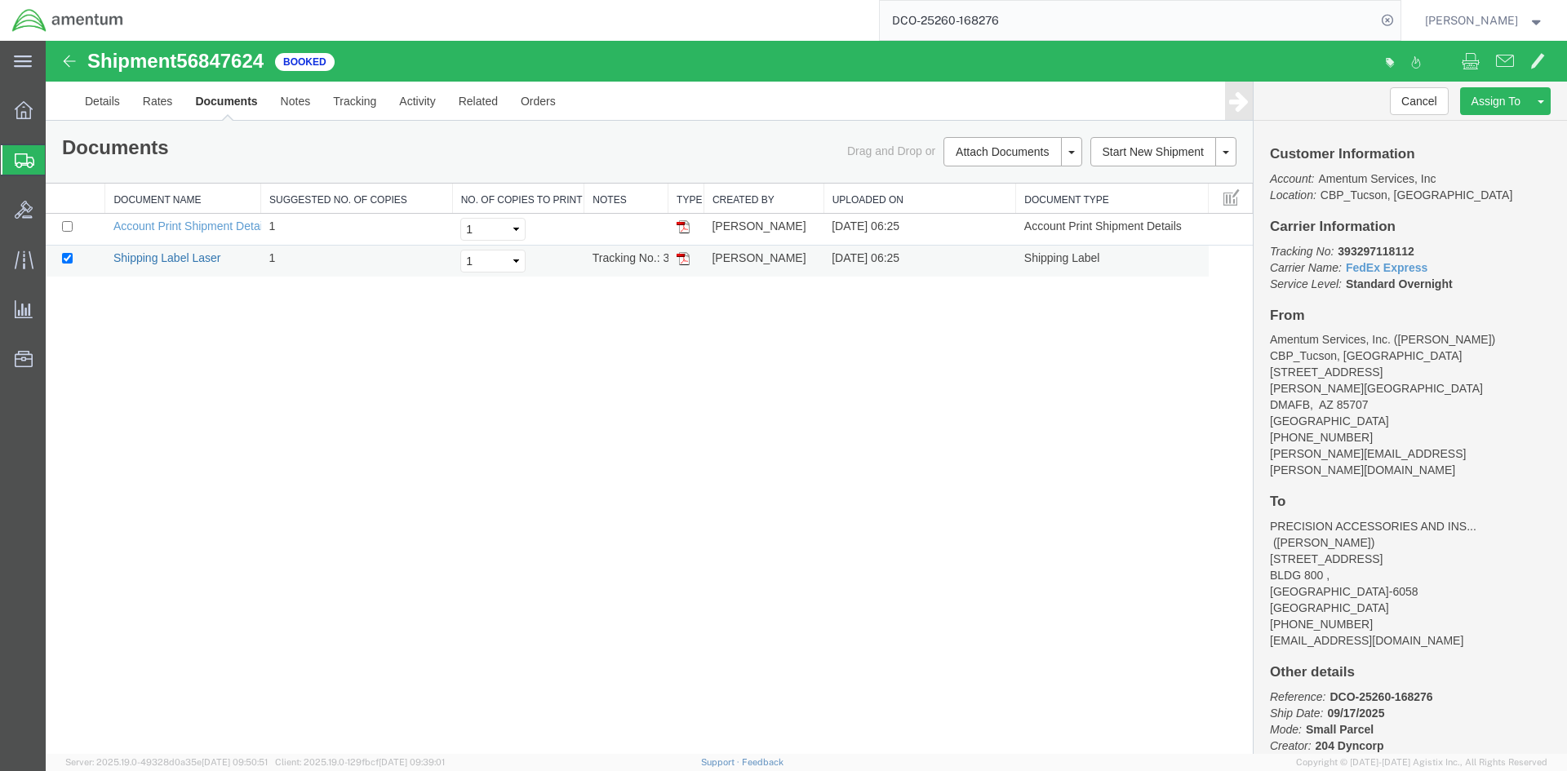
click at [151, 257] on link "Shipping Label Laser" at bounding box center [167, 257] width 108 height 13
